Goal: Find specific page/section: Find specific page/section

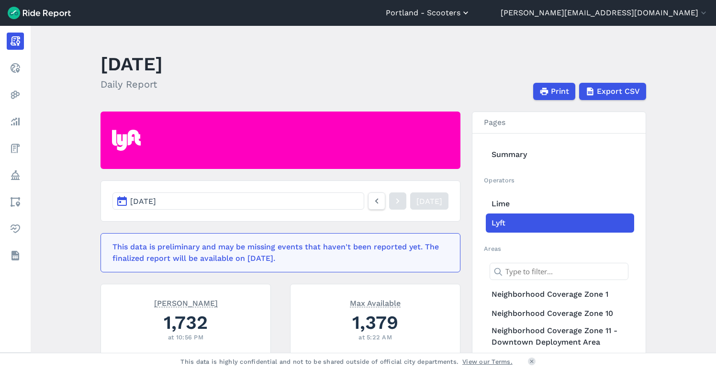
click at [471, 13] on button "Portland - Scooters" at bounding box center [428, 12] width 85 height 11
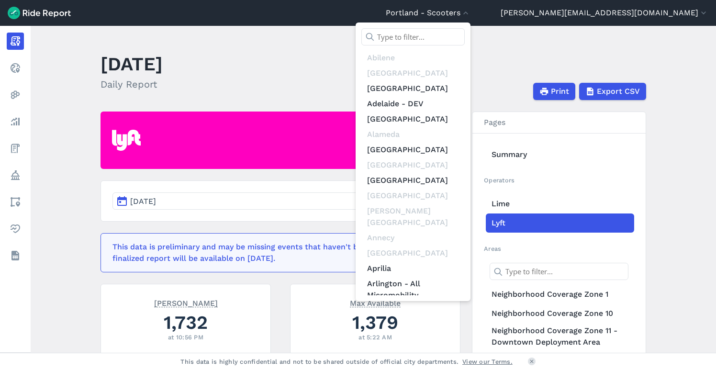
click at [465, 36] on input "text" at bounding box center [412, 36] width 103 height 17
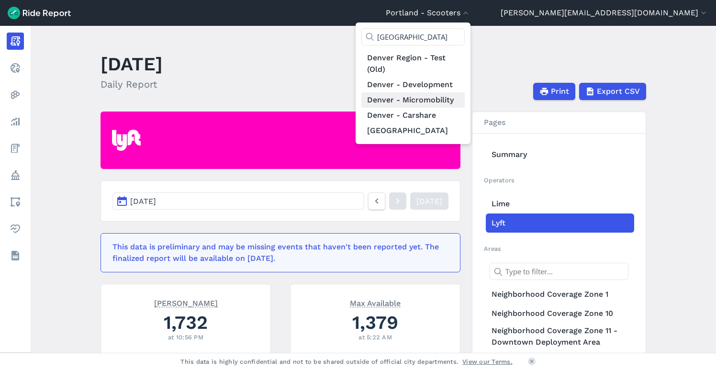
type input "[GEOGRAPHIC_DATA]"
click at [465, 95] on link "Denver - Micromobility" at bounding box center [412, 99] width 103 height 15
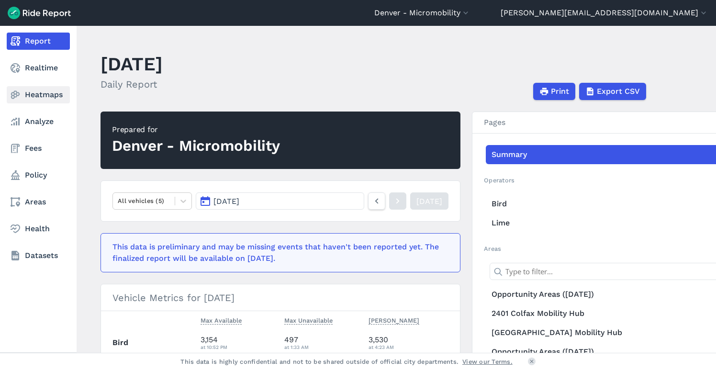
click at [42, 93] on link "Heatmaps" at bounding box center [38, 94] width 63 height 17
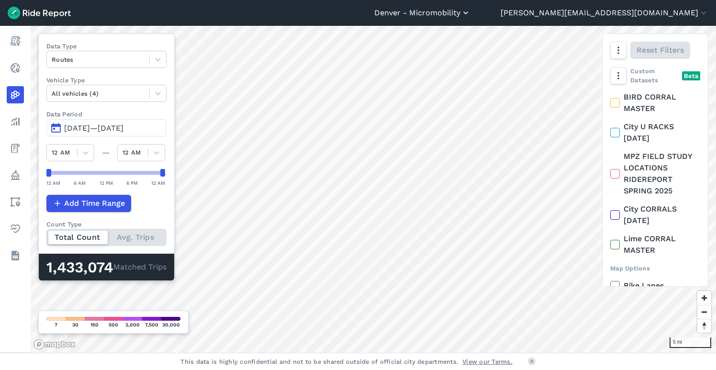
click at [471, 13] on button "Denver - Micromobility" at bounding box center [422, 12] width 96 height 11
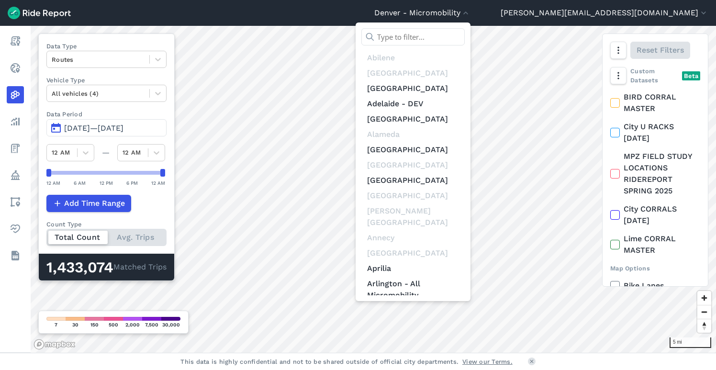
click at [465, 35] on input "text" at bounding box center [412, 36] width 103 height 17
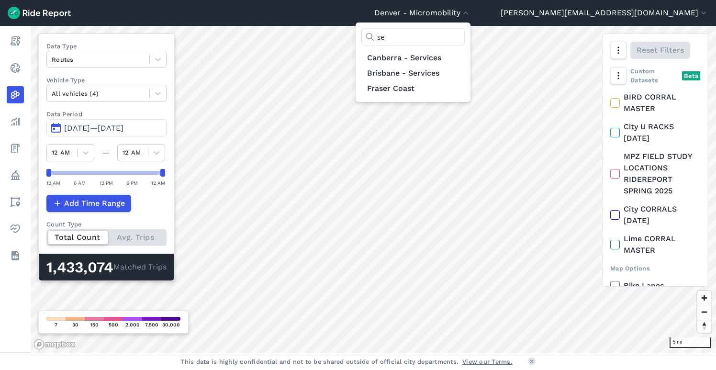
type input "s"
type input "los"
click at [465, 87] on link "Los Angeles - Delivery Robots" at bounding box center [412, 90] width 103 height 27
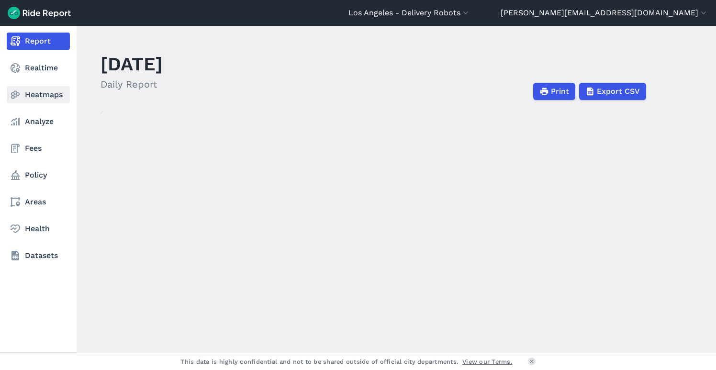
click at [35, 93] on link "Heatmaps" at bounding box center [38, 94] width 63 height 17
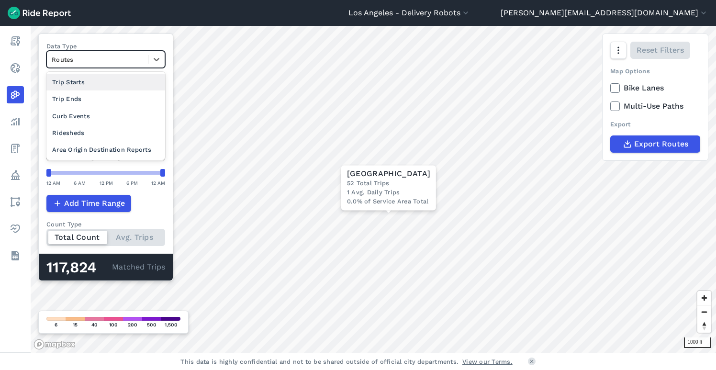
click at [110, 56] on div at bounding box center [97, 59] width 91 height 11
click at [96, 82] on div "Trip Starts" at bounding box center [105, 82] width 119 height 17
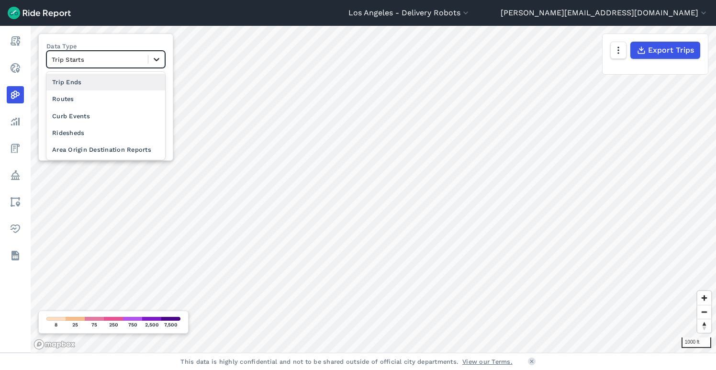
click at [154, 60] on icon at bounding box center [157, 60] width 10 height 10
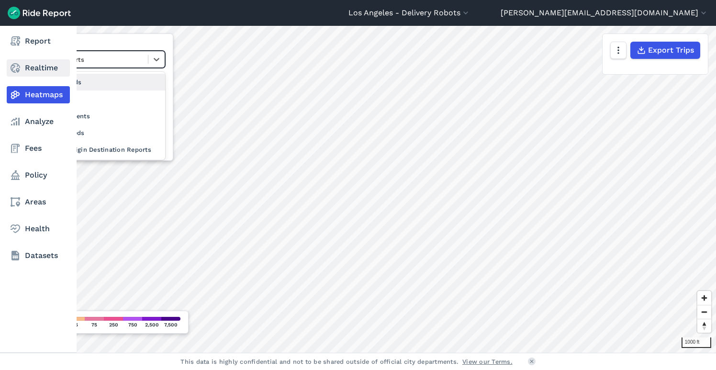
click at [14, 67] on use at bounding box center [16, 68] width 10 height 10
